Goal: Task Accomplishment & Management: Manage account settings

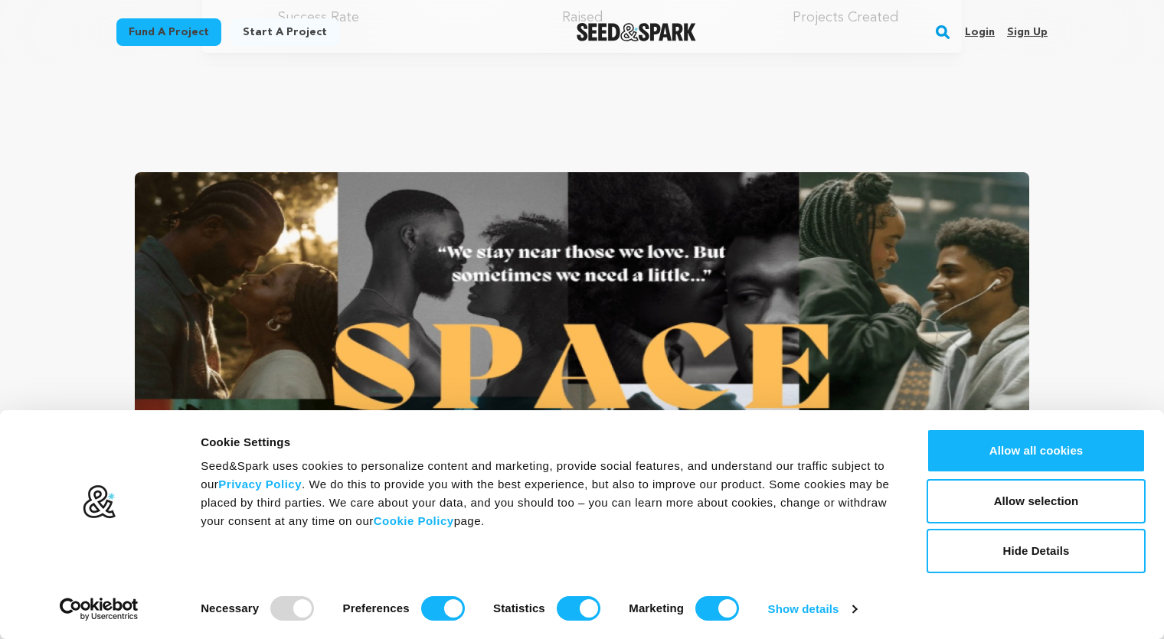
scroll to position [567, 0]
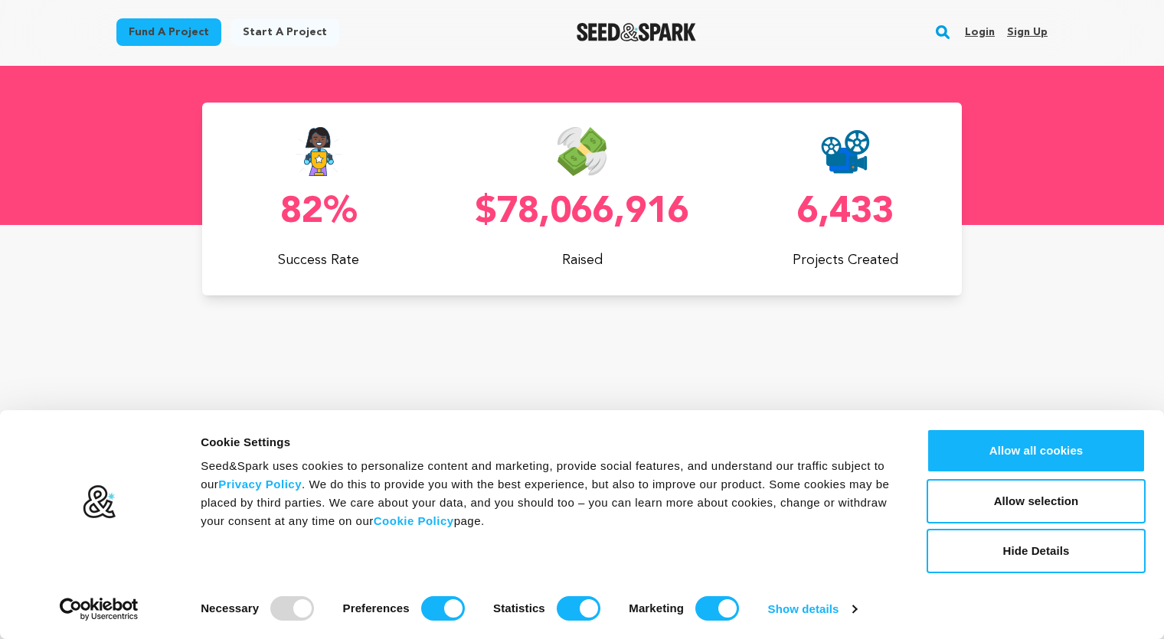
type input "[PERSON_NAME]"
click at [979, 29] on link "Login" at bounding box center [980, 32] width 30 height 24
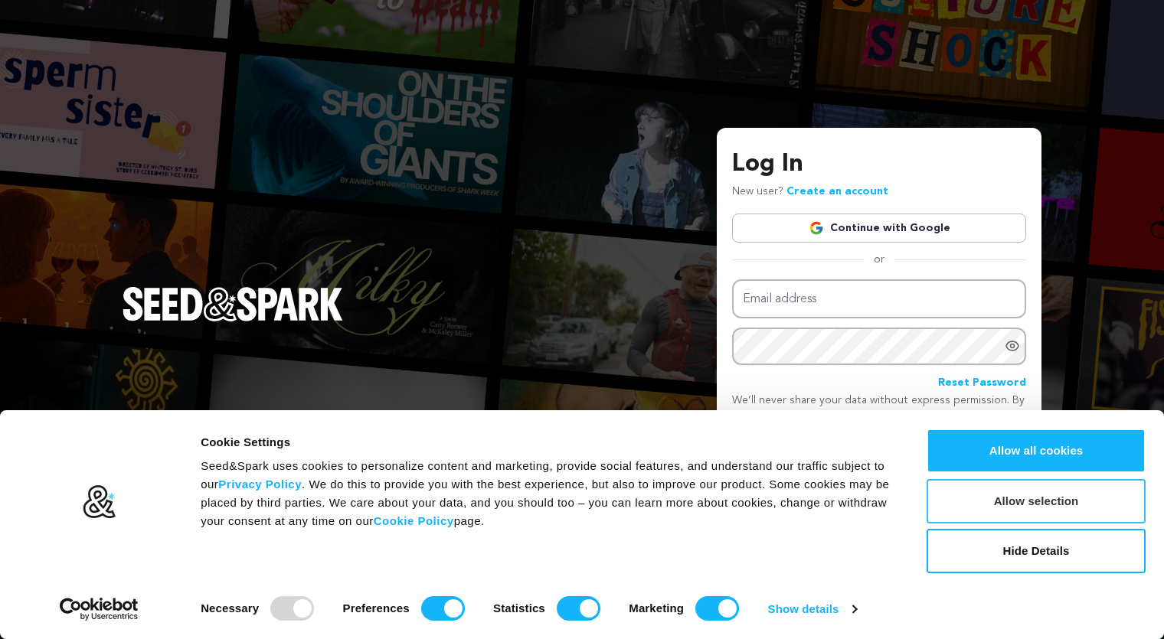
type input "[PERSON_NAME]"
click at [955, 511] on button "Allow selection" at bounding box center [1035, 501] width 219 height 44
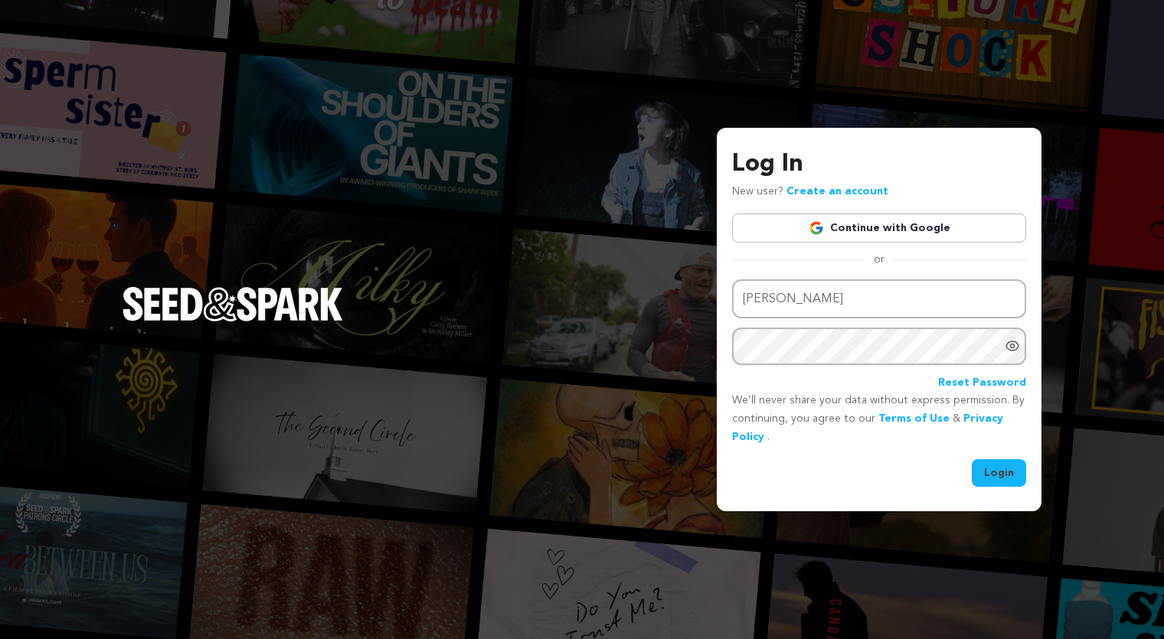
click at [988, 475] on button "Login" at bounding box center [999, 473] width 54 height 28
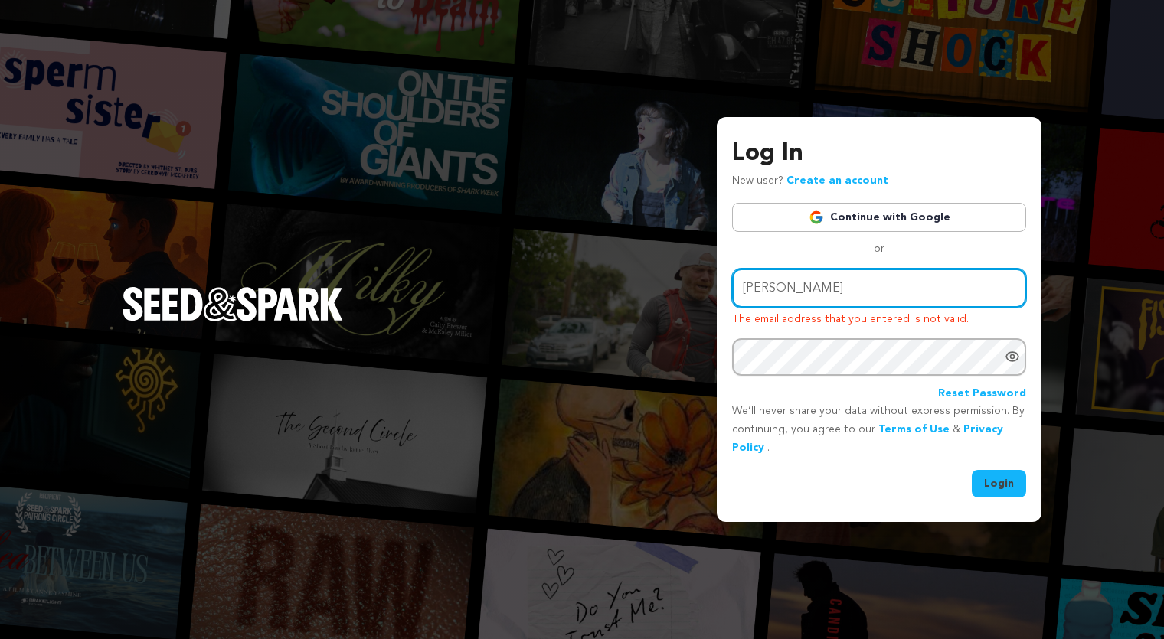
click at [875, 297] on input "[PERSON_NAME]" at bounding box center [879, 288] width 294 height 39
click at [776, 291] on input "[PERSON_NAME]" at bounding box center [879, 288] width 294 height 39
click at [815, 291] on input "Elsie.kariuki" at bounding box center [879, 288] width 294 height 39
click at [825, 286] on input "Elsie.kariuki" at bounding box center [879, 288] width 294 height 39
type input "elsie.kariuki@gmail.com"
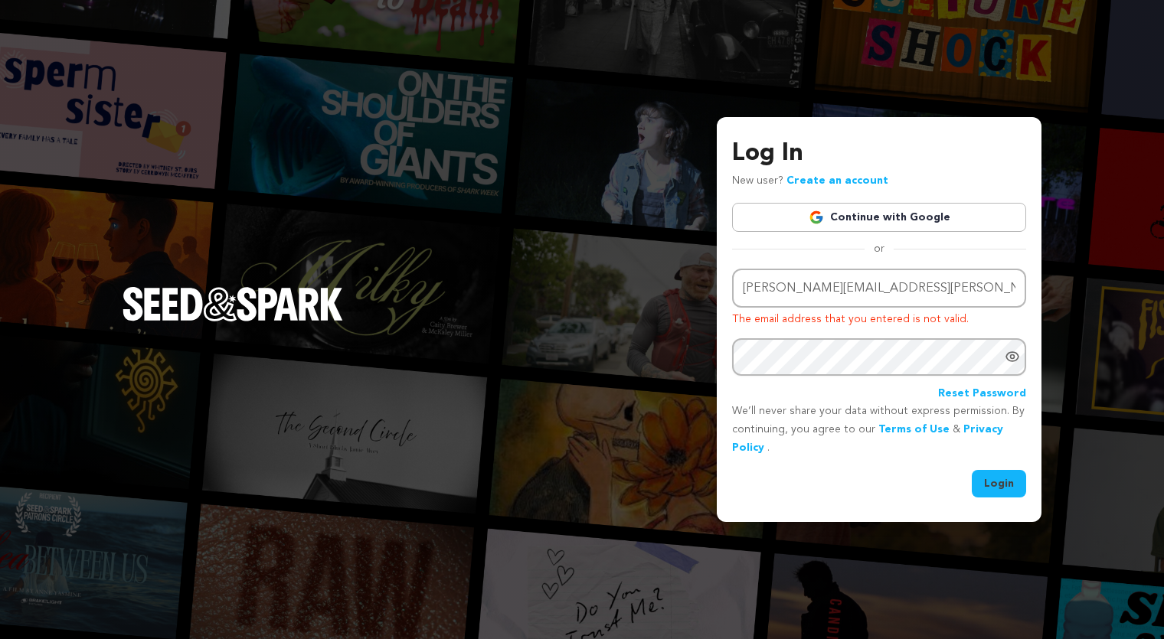
click at [998, 483] on button "Login" at bounding box center [999, 484] width 54 height 28
